Goal: Task Accomplishment & Management: Use online tool/utility

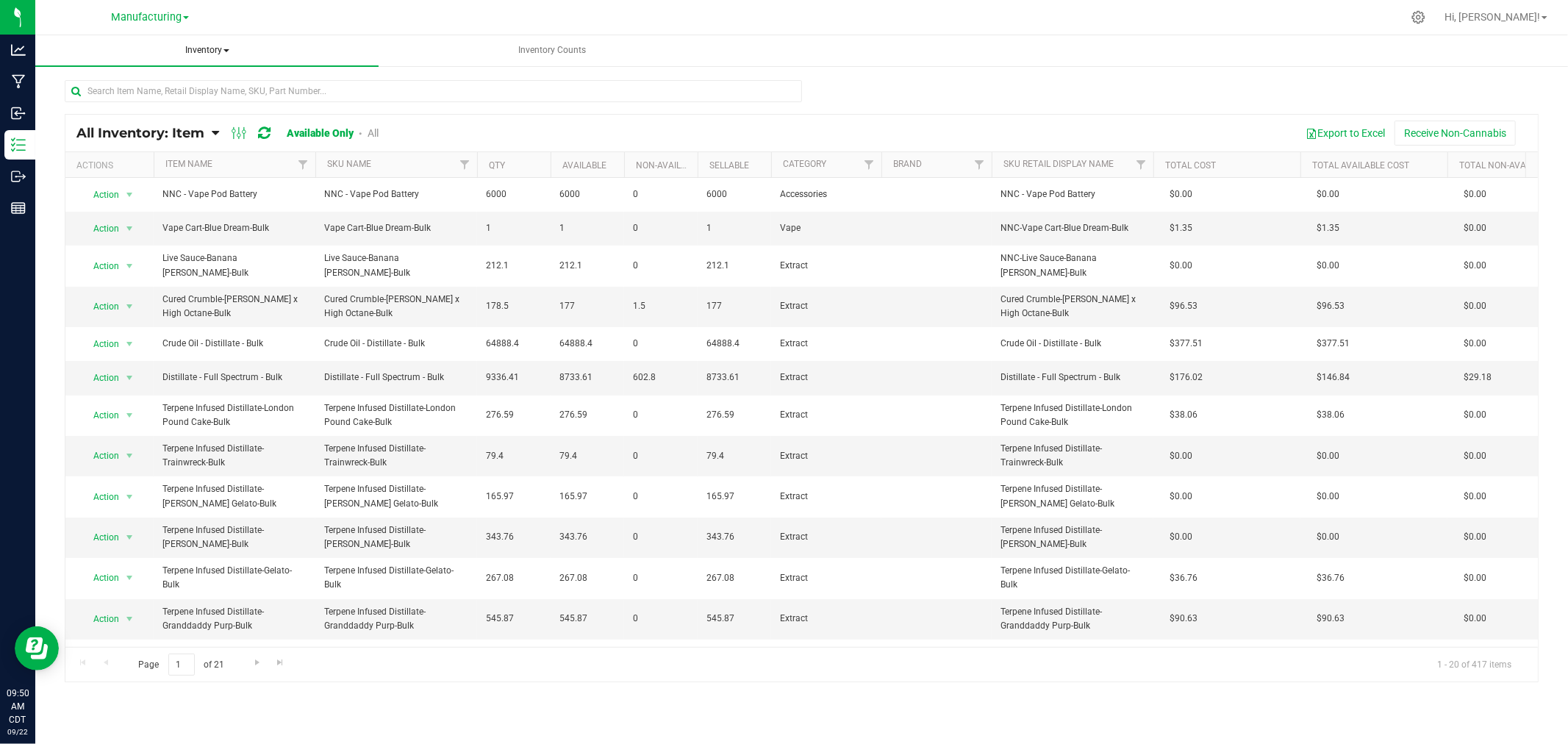
click at [202, 47] on span "Inventory" at bounding box center [207, 50] width 343 height 31
click at [180, 85] on li "All packages" at bounding box center [207, 88] width 343 height 18
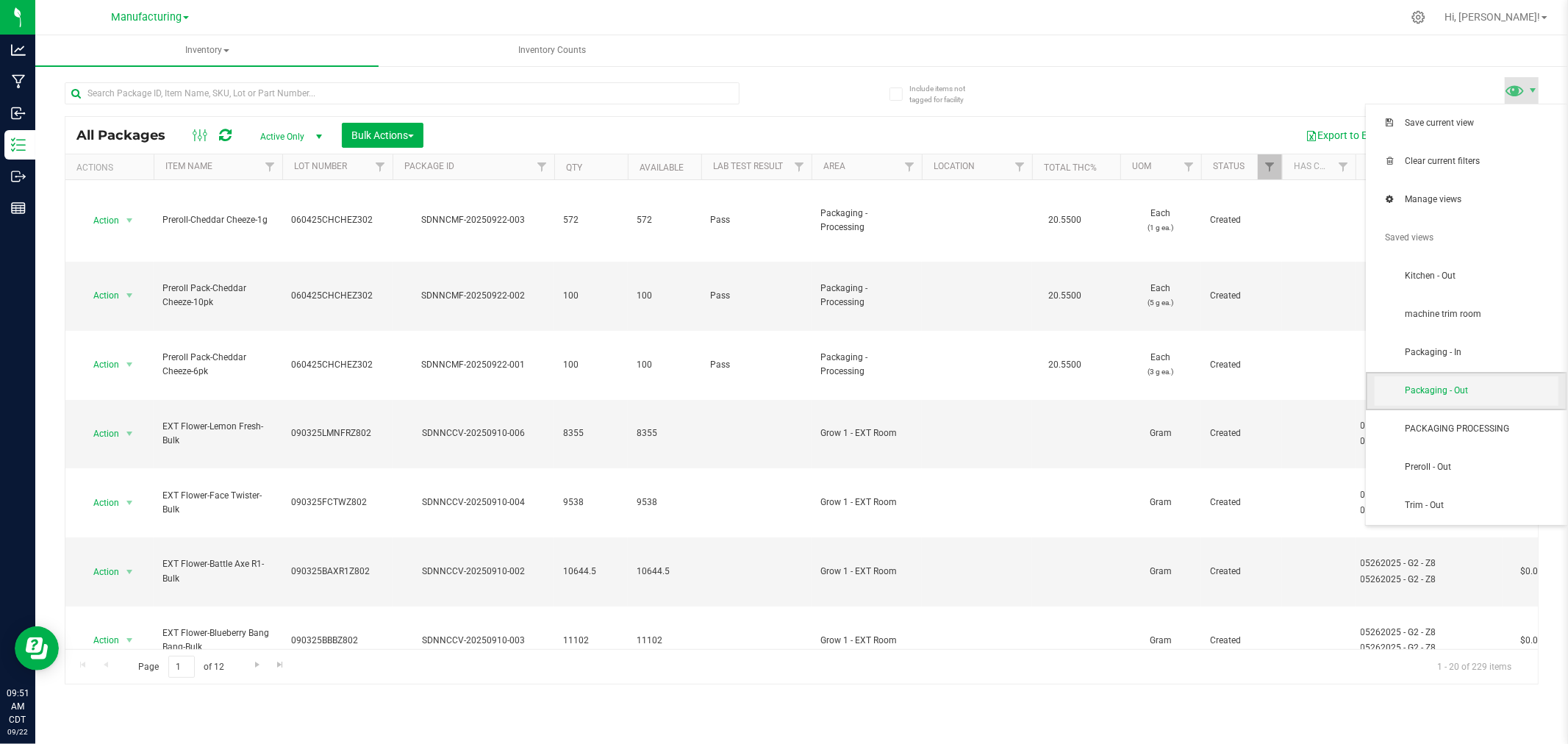
click at [1476, 391] on span "Packaging - Out" at bounding box center [1481, 390] width 153 height 12
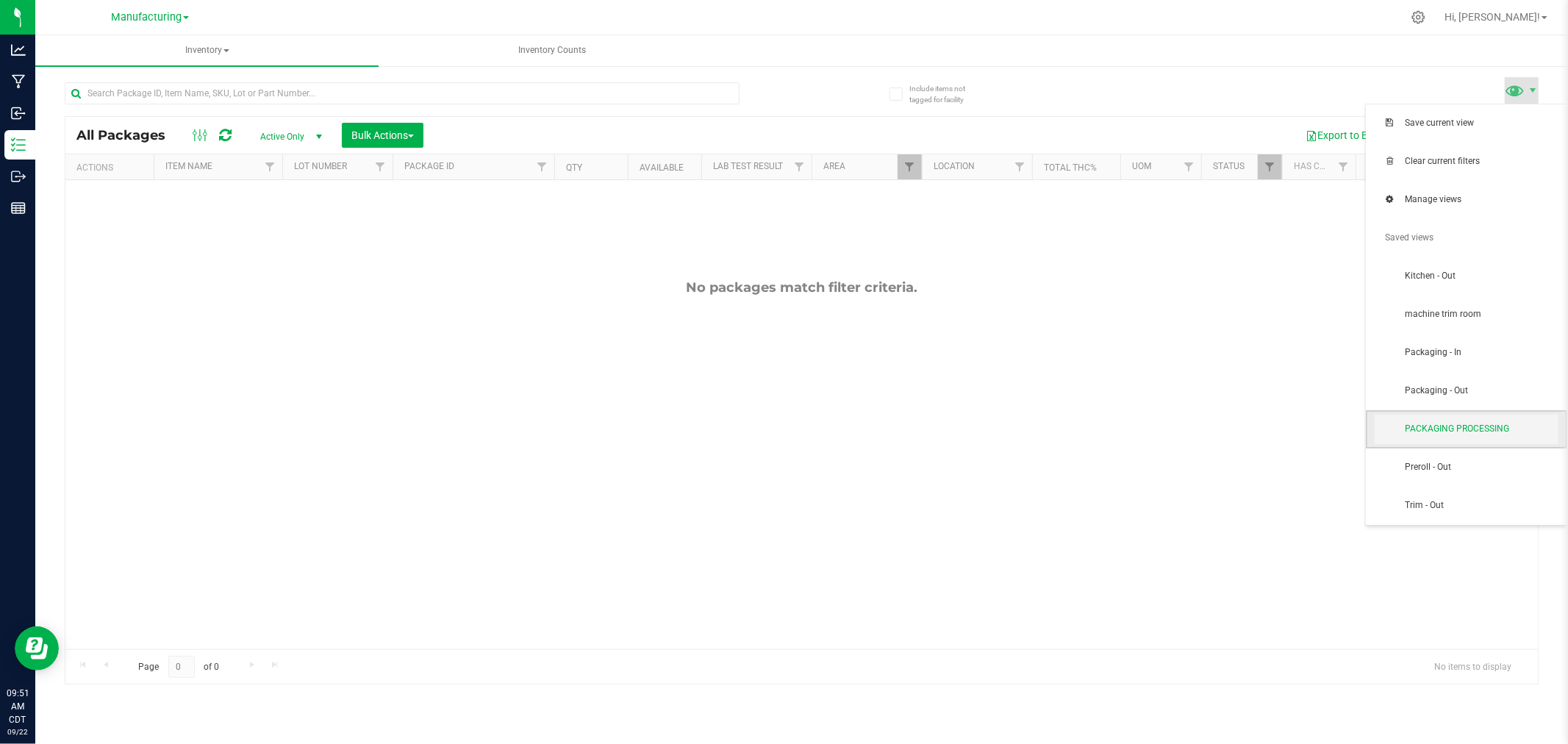
click at [1472, 430] on span "PACKAGING PROCESSING" at bounding box center [1481, 428] width 153 height 12
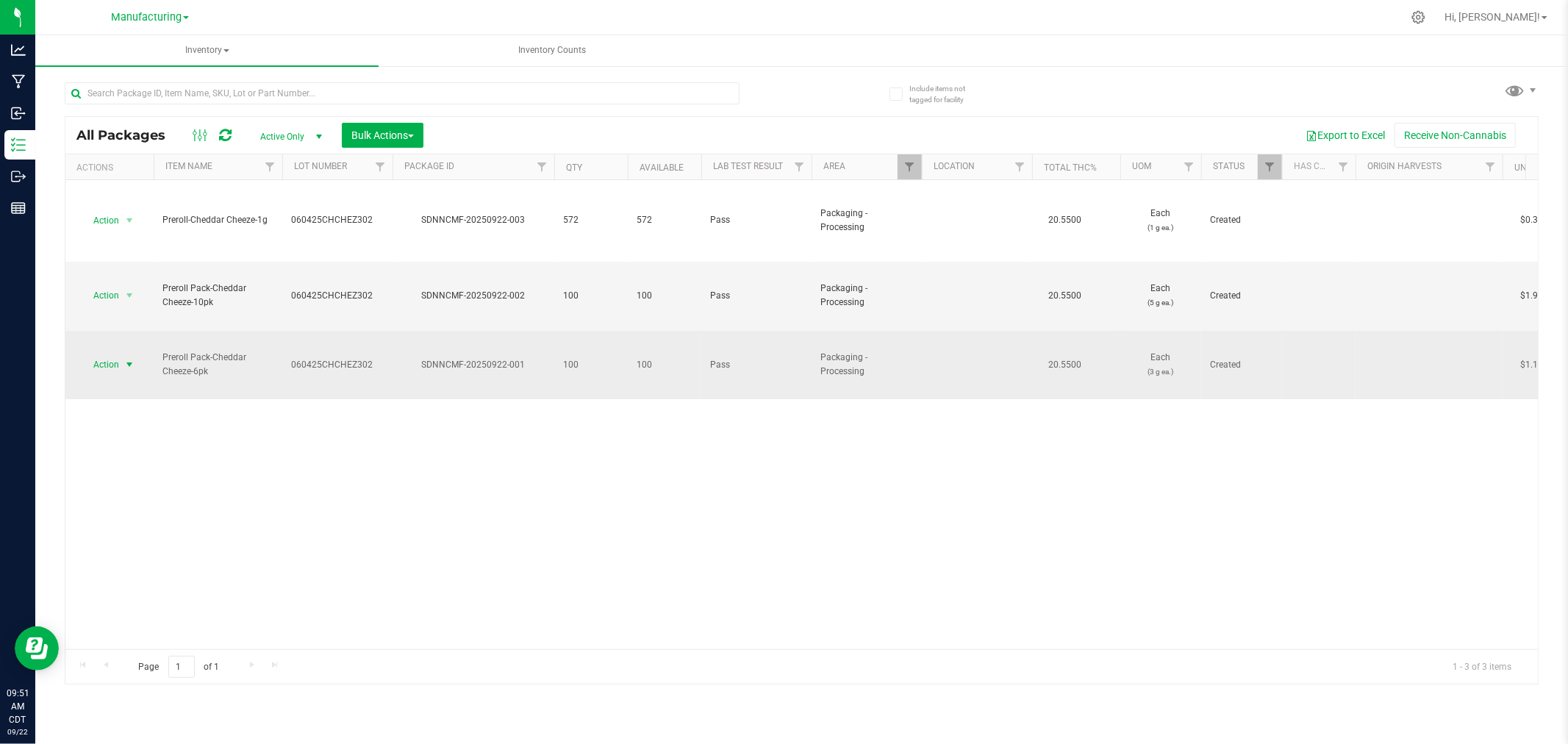
click at [133, 358] on span "select" at bounding box center [129, 364] width 11 height 11
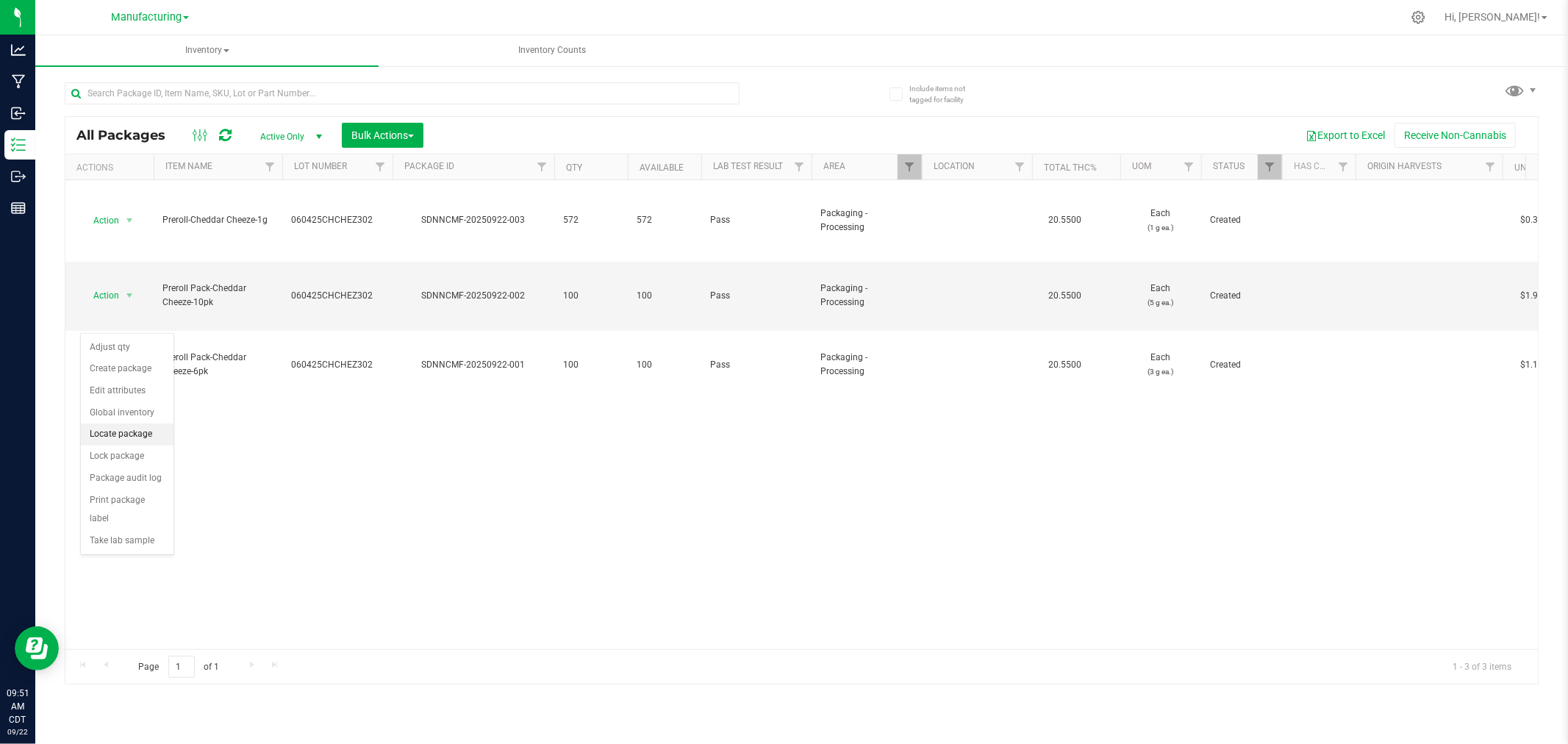
click at [144, 429] on li "Locate package" at bounding box center [127, 434] width 93 height 22
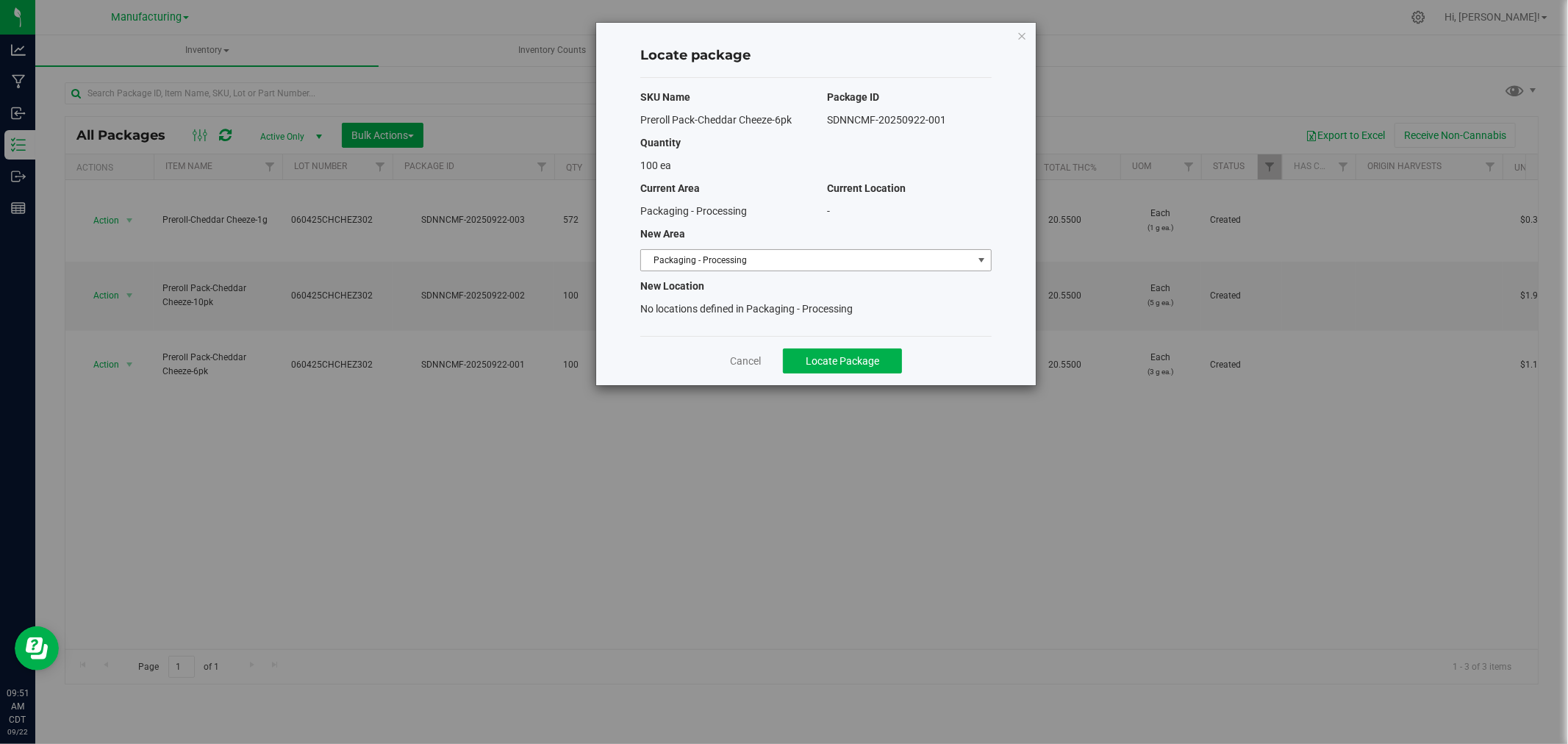
click at [801, 257] on span "Packaging - Processing" at bounding box center [807, 261] width 332 height 21
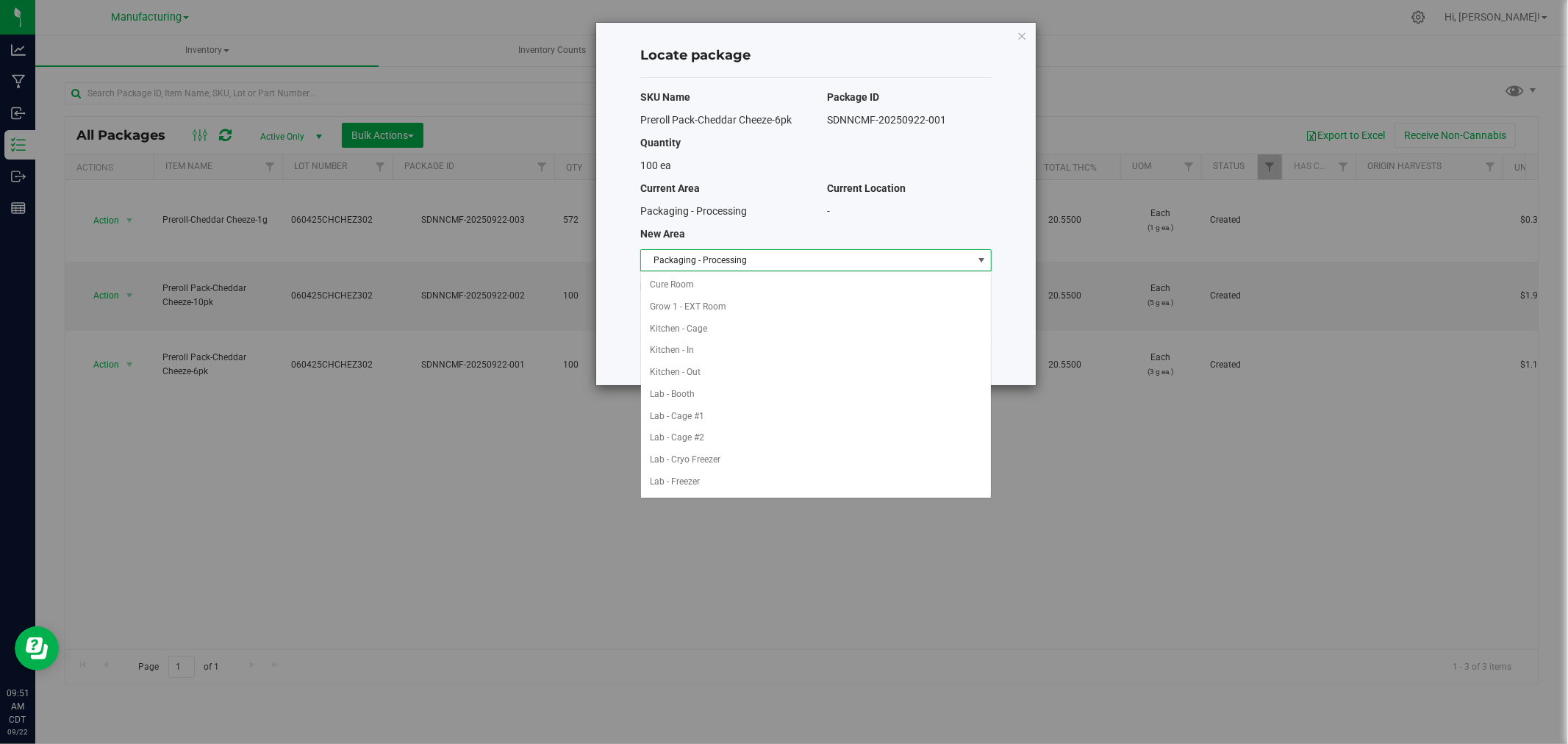
scroll to position [241, 0]
click at [710, 466] on li "Packaging - Out" at bounding box center [815, 460] width 350 height 22
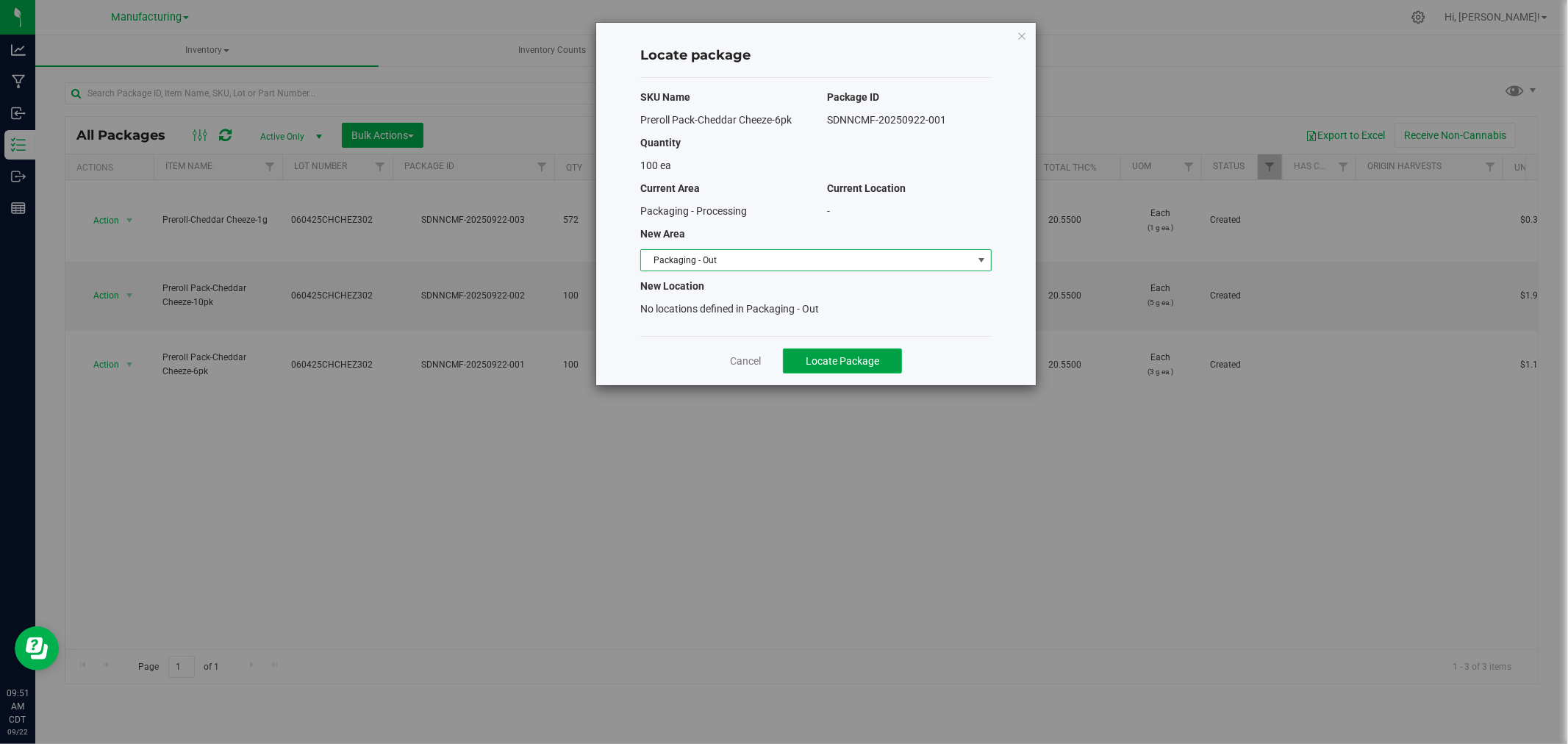
click at [853, 361] on span "Locate Package" at bounding box center [843, 361] width 74 height 11
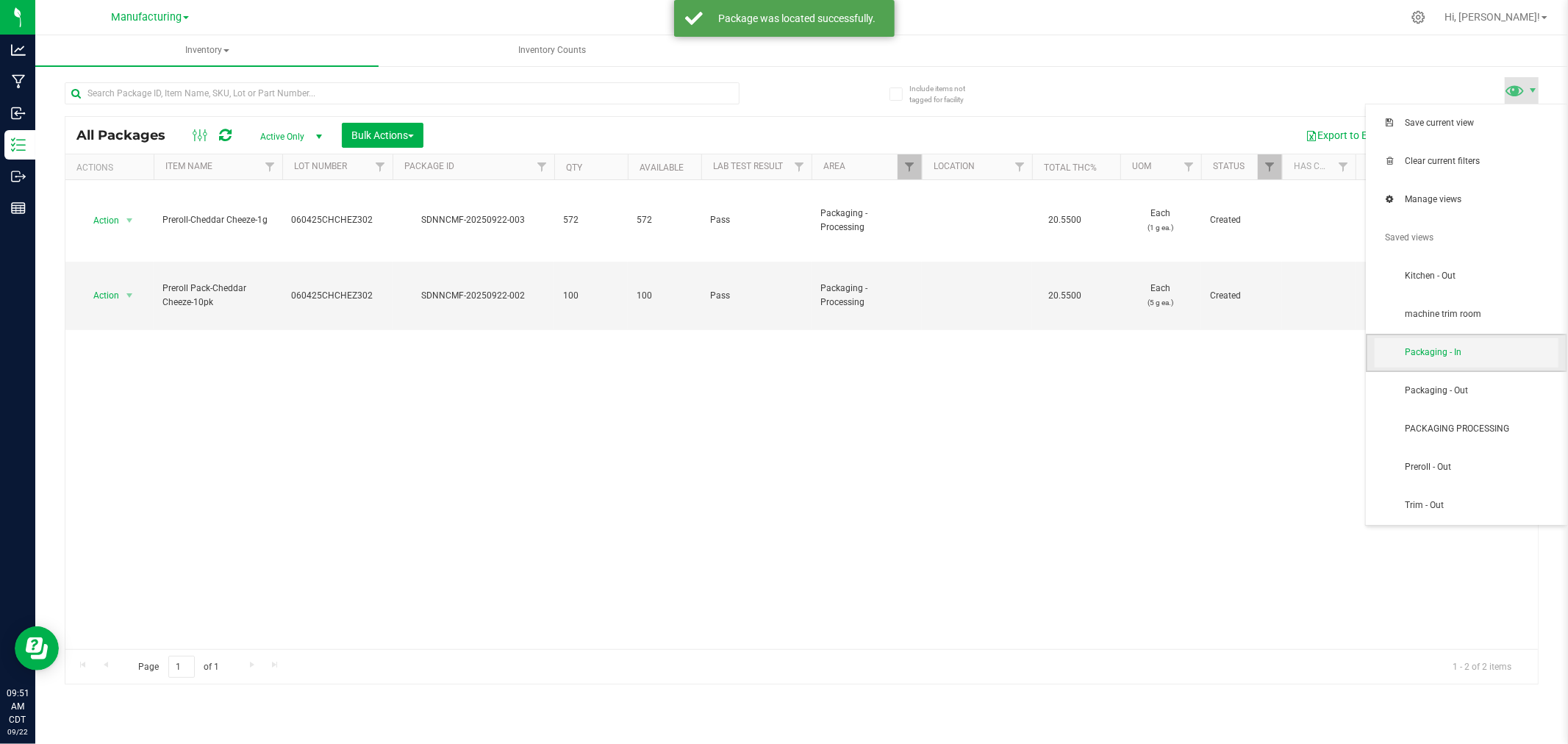
click at [1466, 357] on span "Packaging - In" at bounding box center [1481, 352] width 153 height 12
